Goal: Understand process/instructions

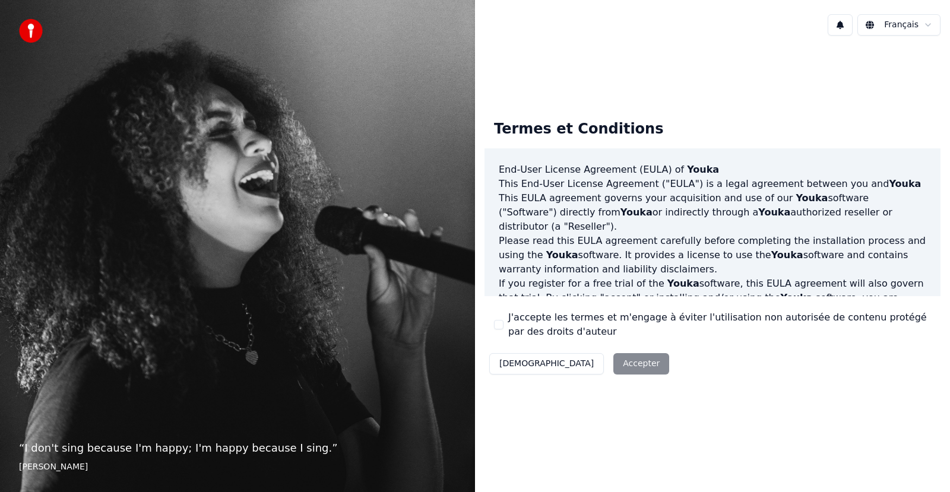
click at [574, 364] on div "Décliner Accepter" at bounding box center [578, 363] width 189 height 31
click at [576, 366] on div "Décliner Accepter" at bounding box center [578, 363] width 189 height 31
click at [770, 95] on div "Termes et Conditions End-User License Agreement (EULA) of Youka This End-User L…" at bounding box center [712, 244] width 475 height 399
click at [580, 360] on div "Décliner Accepter" at bounding box center [578, 363] width 189 height 31
click at [579, 360] on div "Décliner Accepter" at bounding box center [578, 363] width 189 height 31
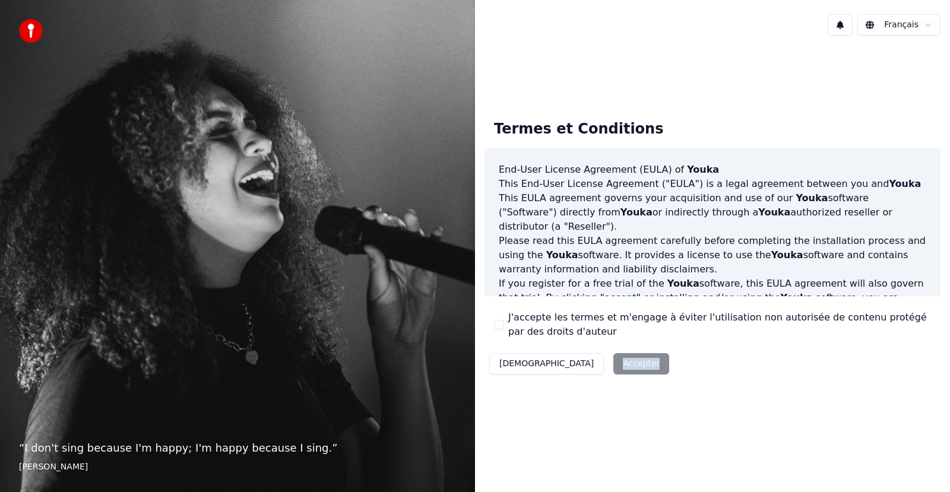
click at [571, 369] on div "Décliner Accepter" at bounding box center [578, 363] width 189 height 31
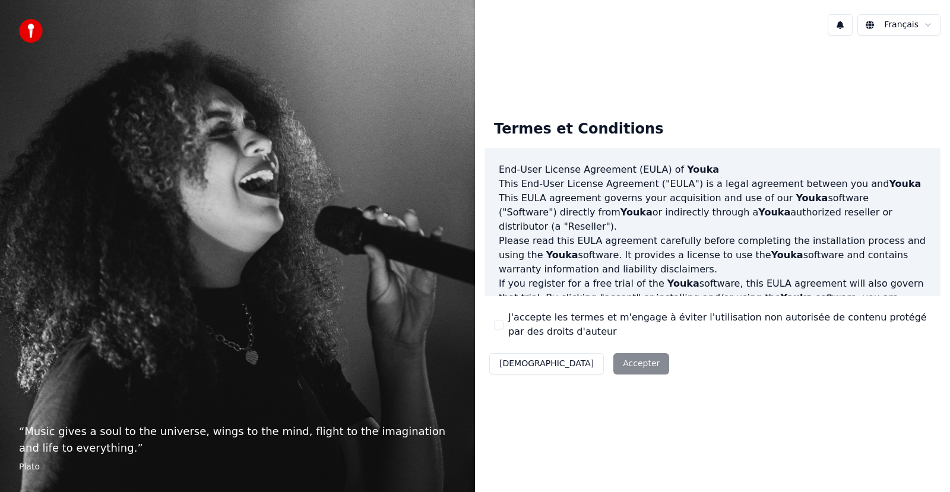
click at [579, 364] on div "Décliner Accepter" at bounding box center [578, 363] width 189 height 31
click at [659, 442] on div "Termes et Conditions End-User License Agreement (EULA) of Youka This End-User L…" at bounding box center [712, 244] width 475 height 399
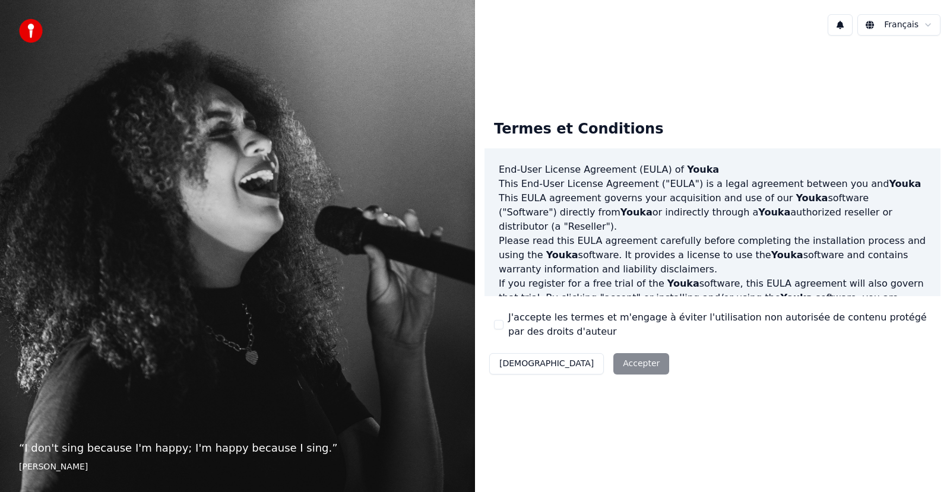
click at [370, 322] on div "“ I don't sing because I'm happy; I'm happy because I sing. ” [PERSON_NAME]" at bounding box center [237, 246] width 475 height 492
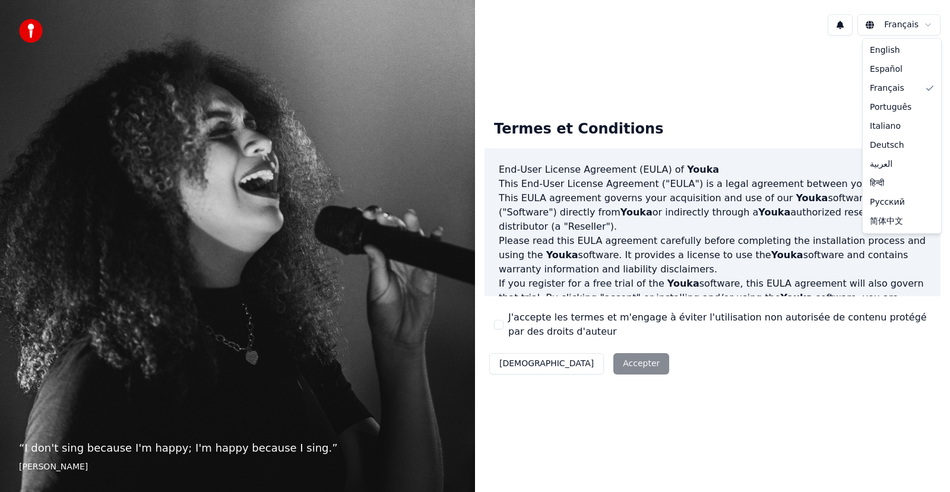
click at [896, 24] on html "“ I don't sing because I'm happy; I'm happy because I sing. ” [PERSON_NAME] Fra…" at bounding box center [475, 246] width 950 height 492
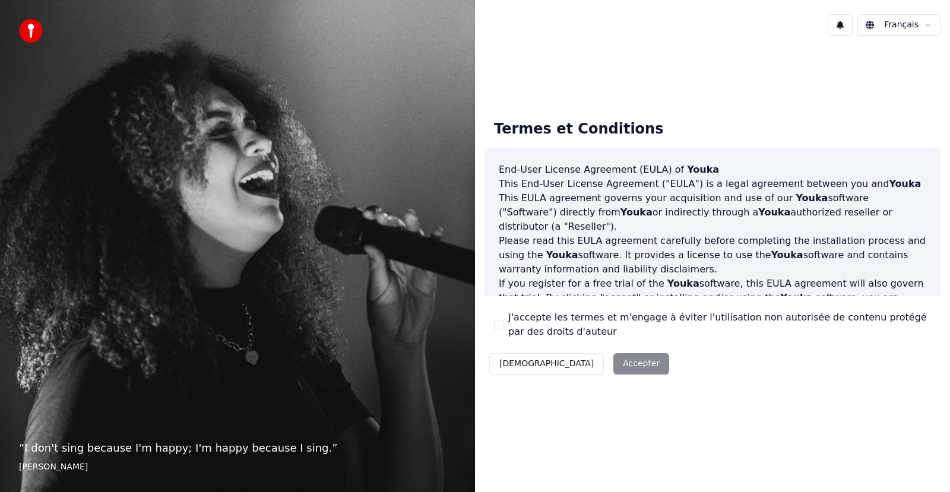
click at [584, 366] on div "Décliner Accepter" at bounding box center [578, 363] width 189 height 31
click at [570, 364] on div "Décliner Accepter" at bounding box center [578, 363] width 189 height 31
click at [515, 363] on button "[DEMOGRAPHIC_DATA]" at bounding box center [546, 363] width 115 height 21
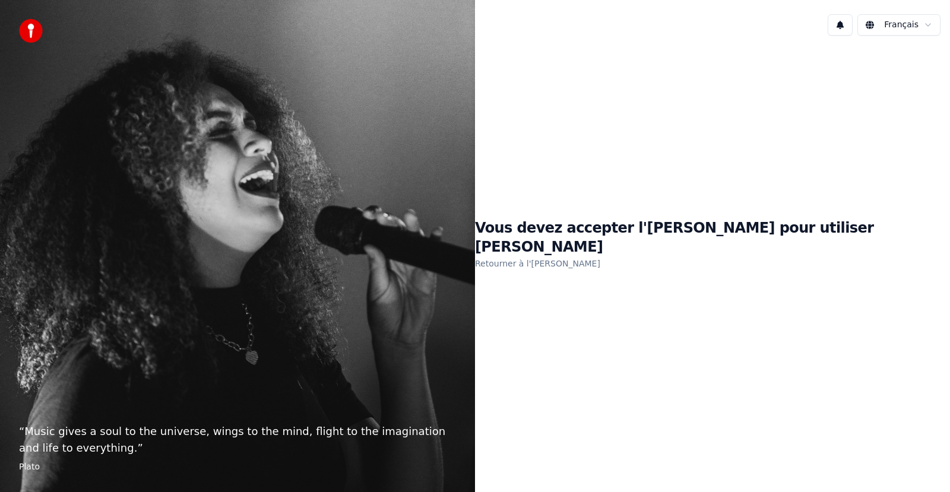
click at [600, 254] on link "Retourner à l'[PERSON_NAME]" at bounding box center [537, 263] width 125 height 19
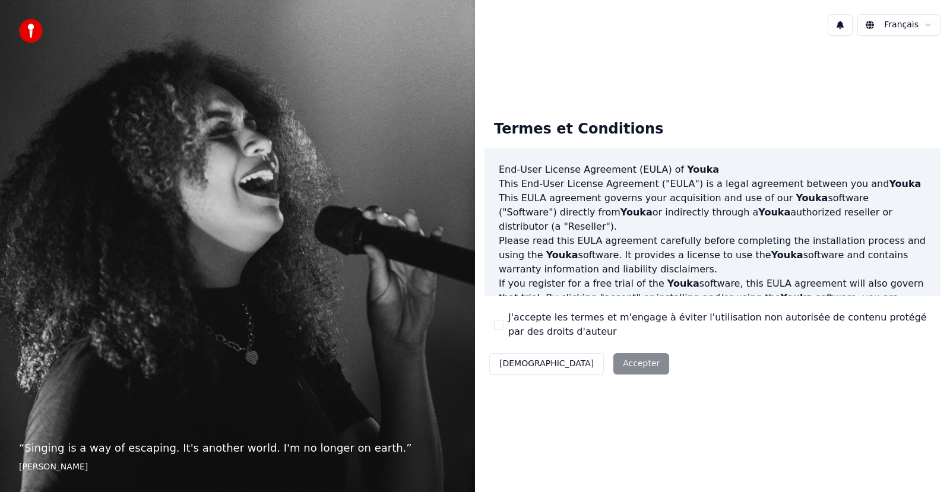
click at [574, 361] on div "Décliner Accepter" at bounding box center [578, 363] width 189 height 31
click at [594, 357] on div "Décliner Accepter" at bounding box center [578, 363] width 189 height 31
click at [553, 364] on div "Décliner Accepter" at bounding box center [578, 363] width 189 height 31
click at [553, 363] on div "Décliner Accepter" at bounding box center [578, 363] width 189 height 31
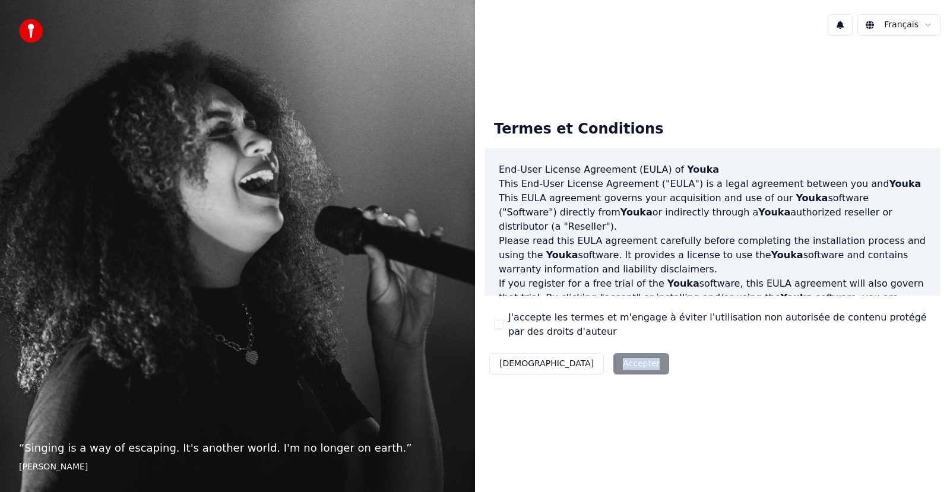
click at [563, 361] on div "Décliner Accepter" at bounding box center [578, 363] width 189 height 31
